Goal: Task Accomplishment & Management: Use online tool/utility

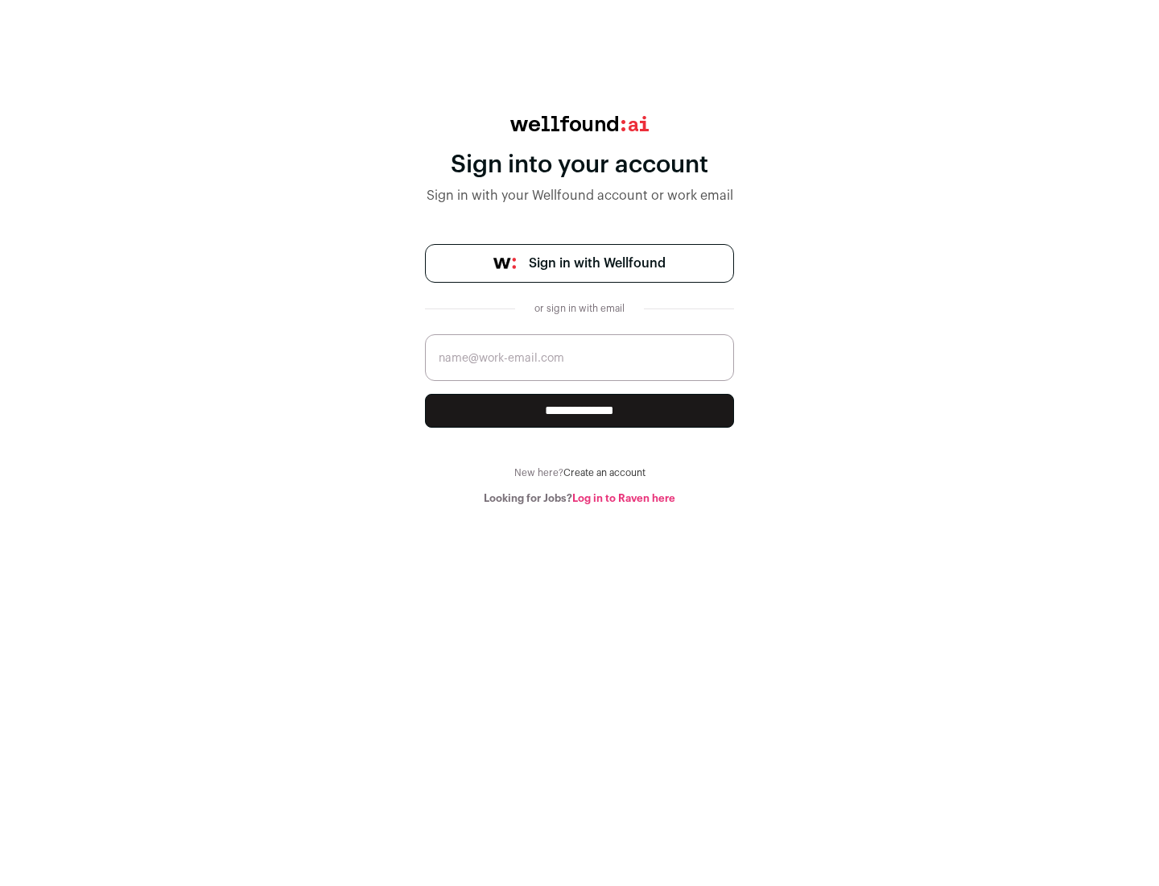
click at [597, 263] on span "Sign in with Wellfound" at bounding box center [597, 263] width 137 height 19
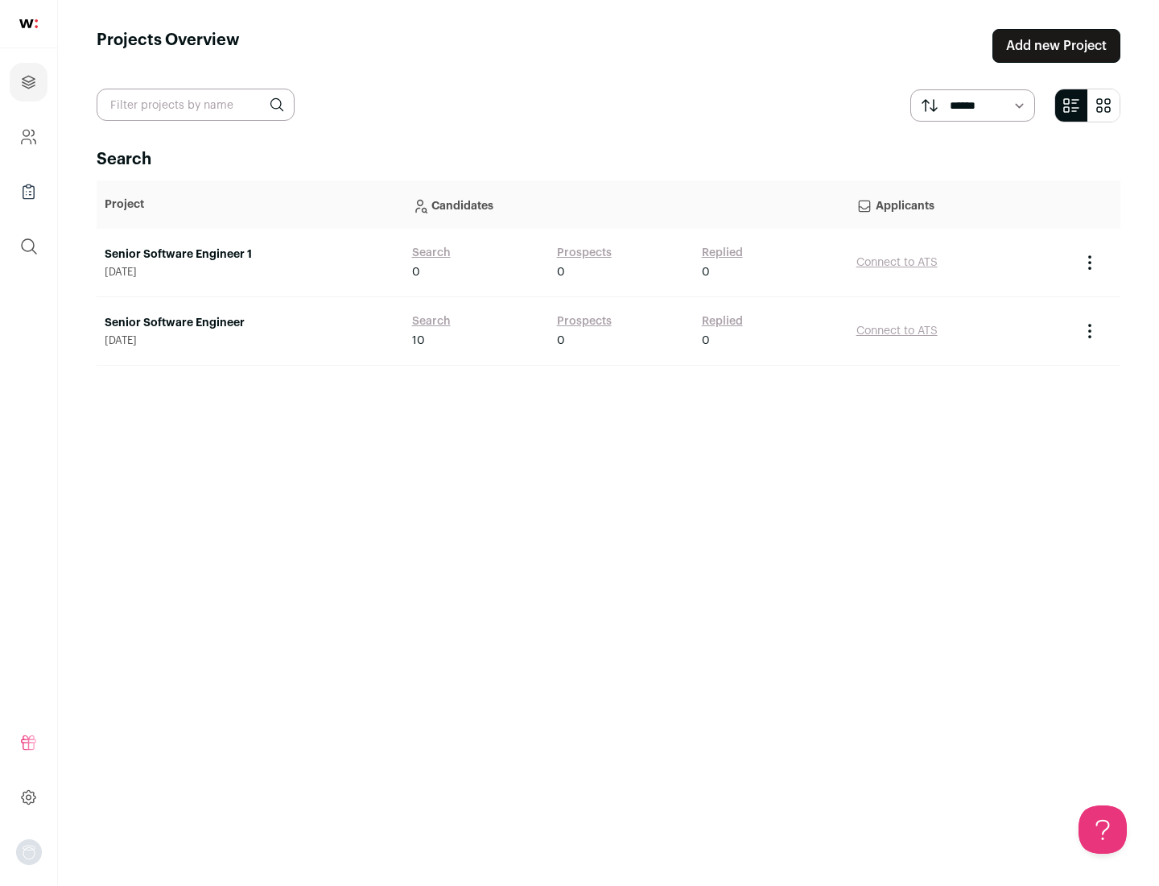
click at [250, 323] on link "Senior Software Engineer" at bounding box center [250, 323] width 291 height 16
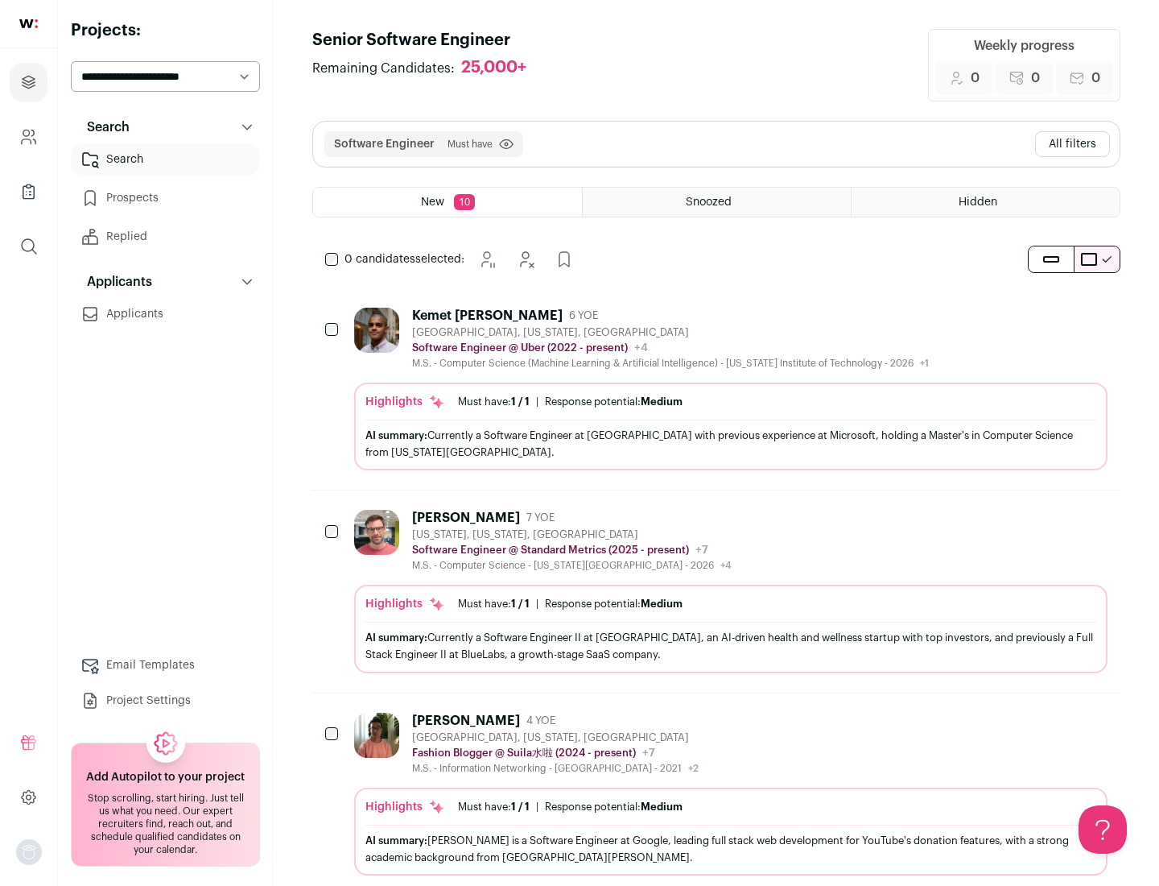
click at [717, 389] on div "Highlights Must have: 1 / 1 How many must haves have been fulfilled? | Response…" at bounding box center [731, 426] width 754 height 88
